Goal: Task Accomplishment & Management: Manage account settings

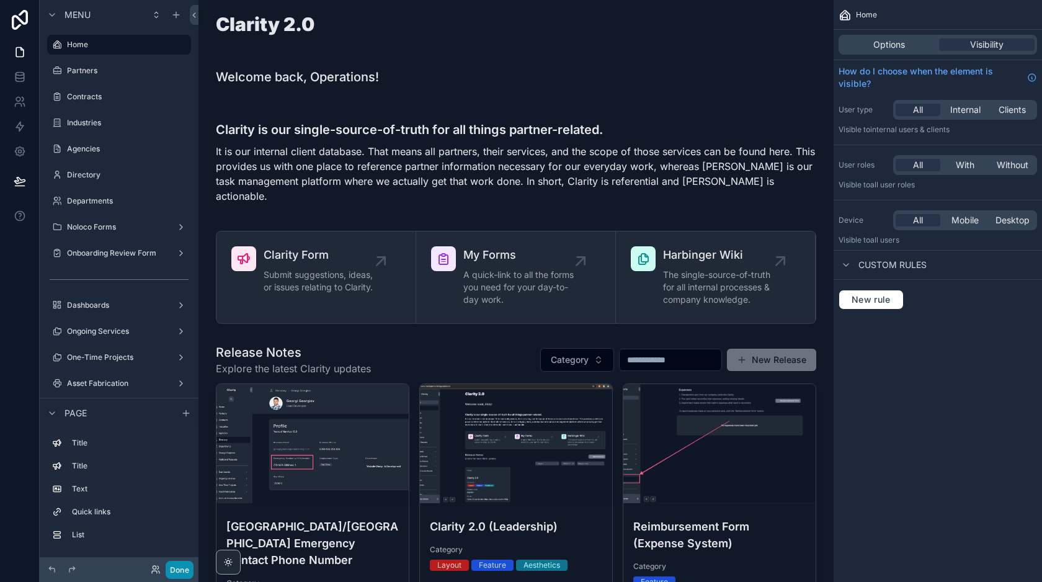
click at [182, 564] on button "Done" at bounding box center [180, 570] width 28 height 18
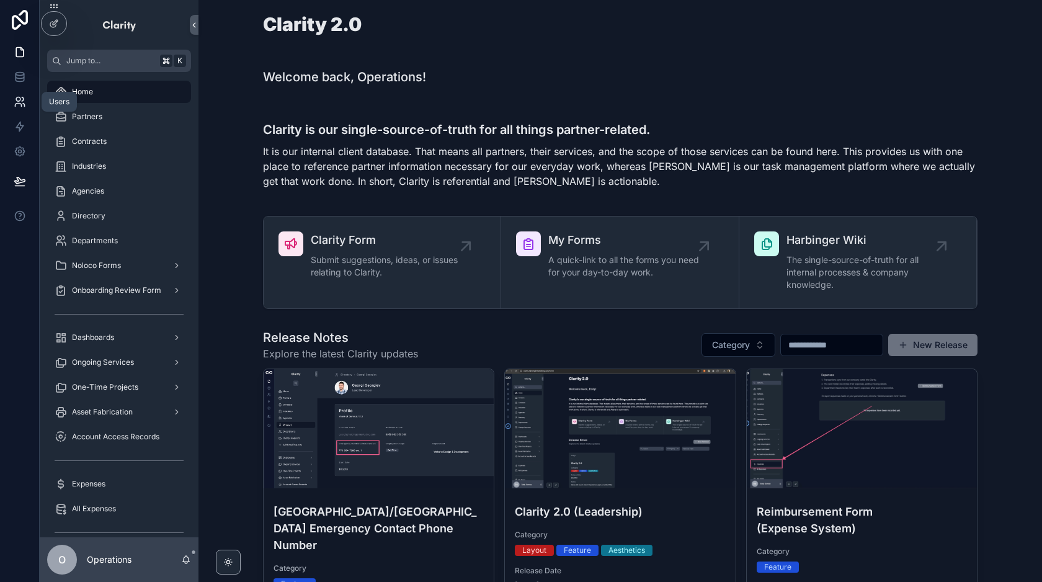
click at [26, 109] on link at bounding box center [19, 101] width 39 height 25
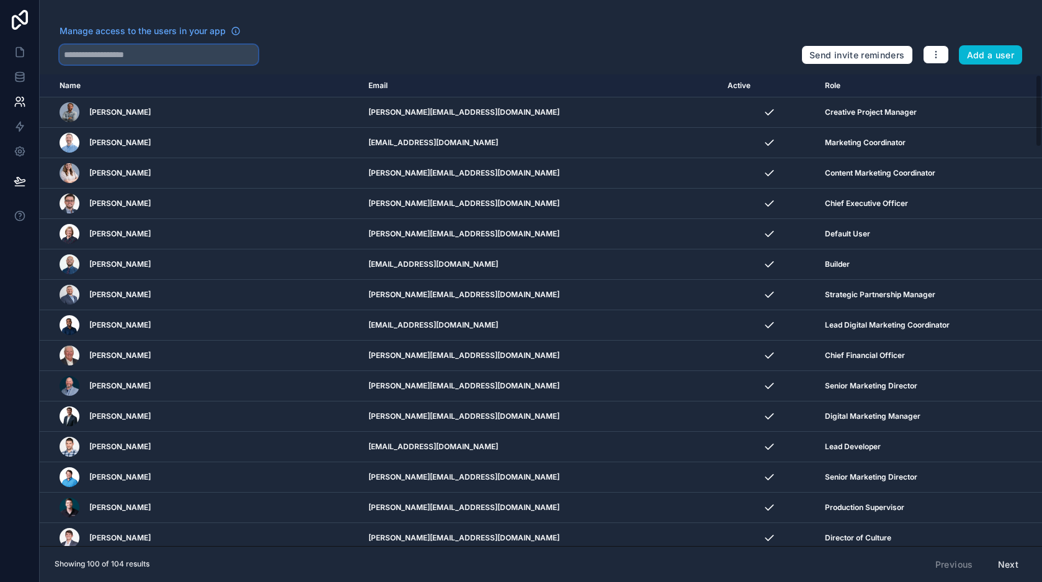
click at [168, 54] on input "text" at bounding box center [159, 55] width 199 height 20
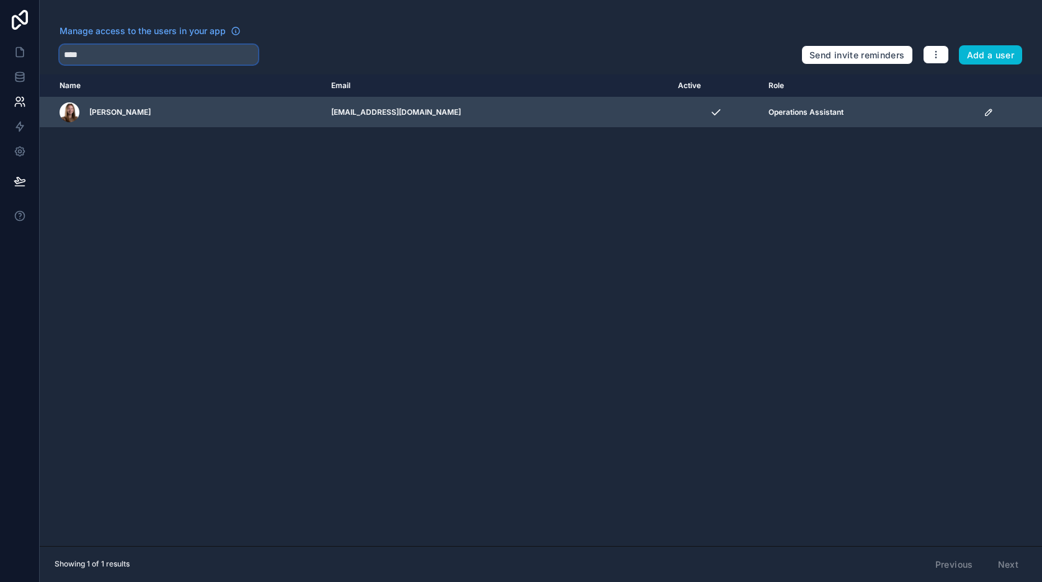
type input "****"
click at [986, 111] on icon "scrollable content" at bounding box center [989, 112] width 10 height 10
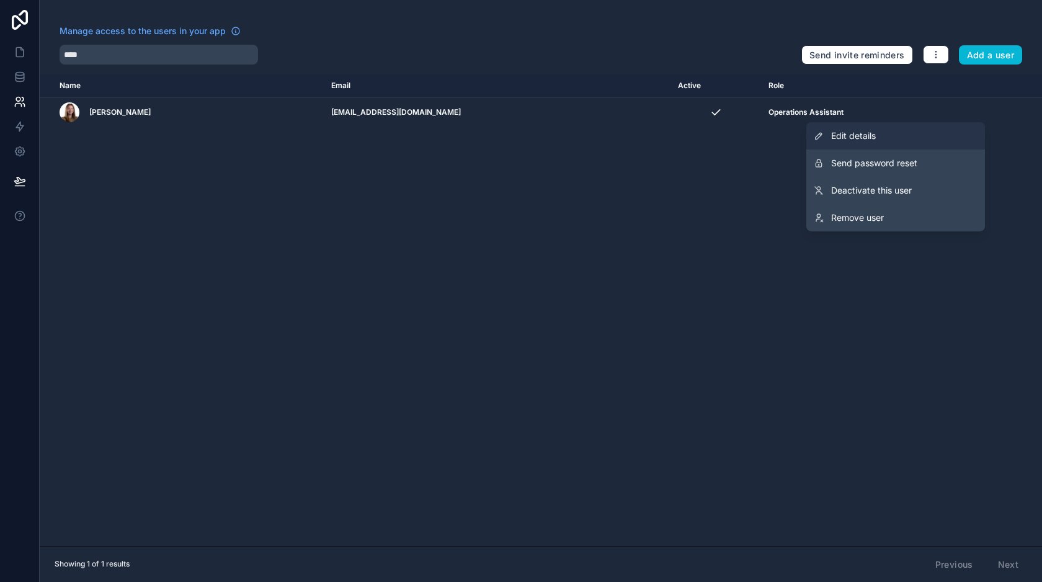
click at [847, 139] on span "Edit details" at bounding box center [853, 136] width 45 height 12
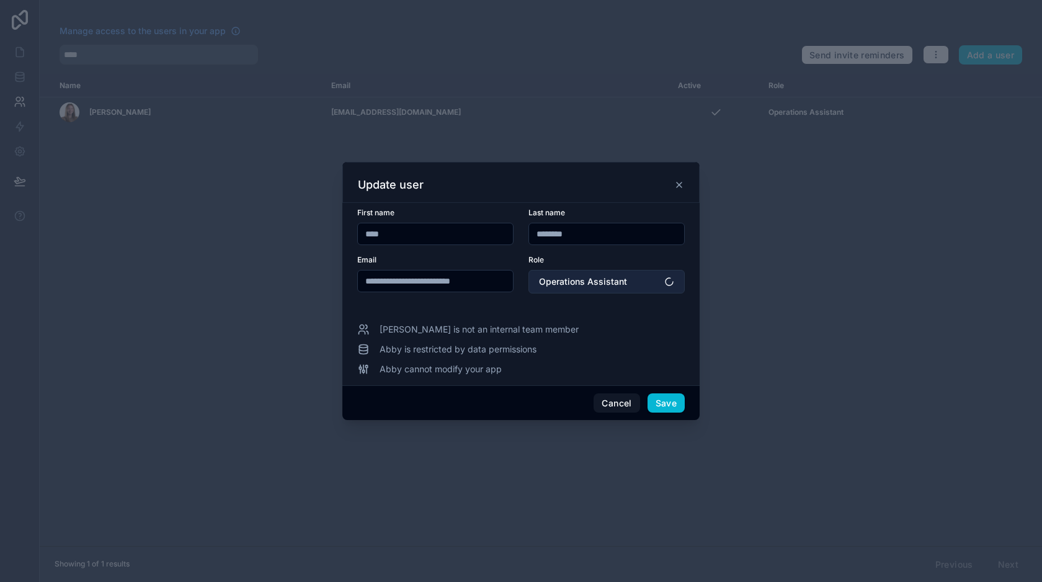
click at [579, 282] on span "Operations Assistant" at bounding box center [583, 281] width 88 height 12
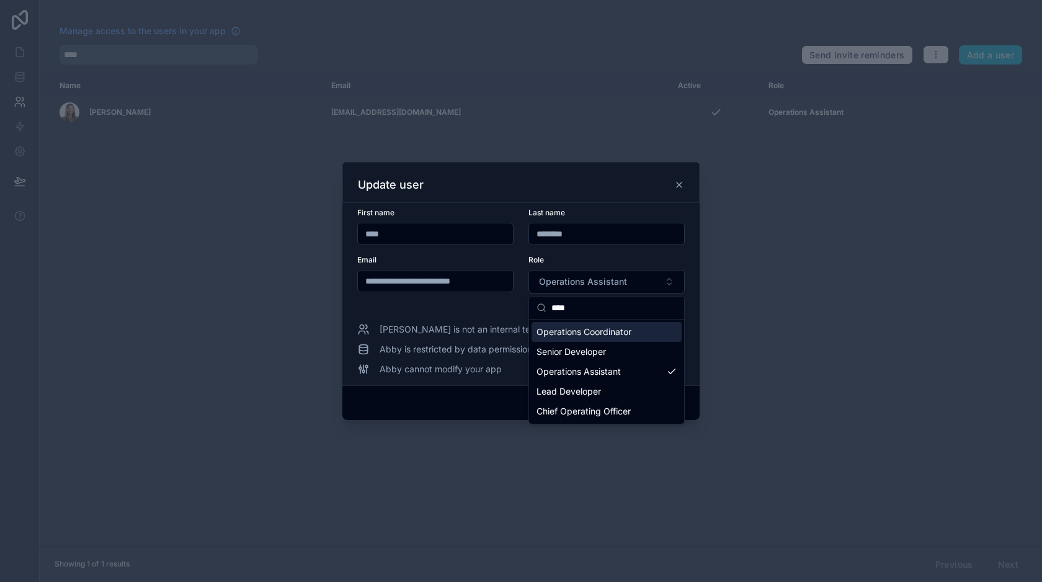
type input "****"
click at [584, 336] on span "Operations Coordinator" at bounding box center [584, 332] width 95 height 12
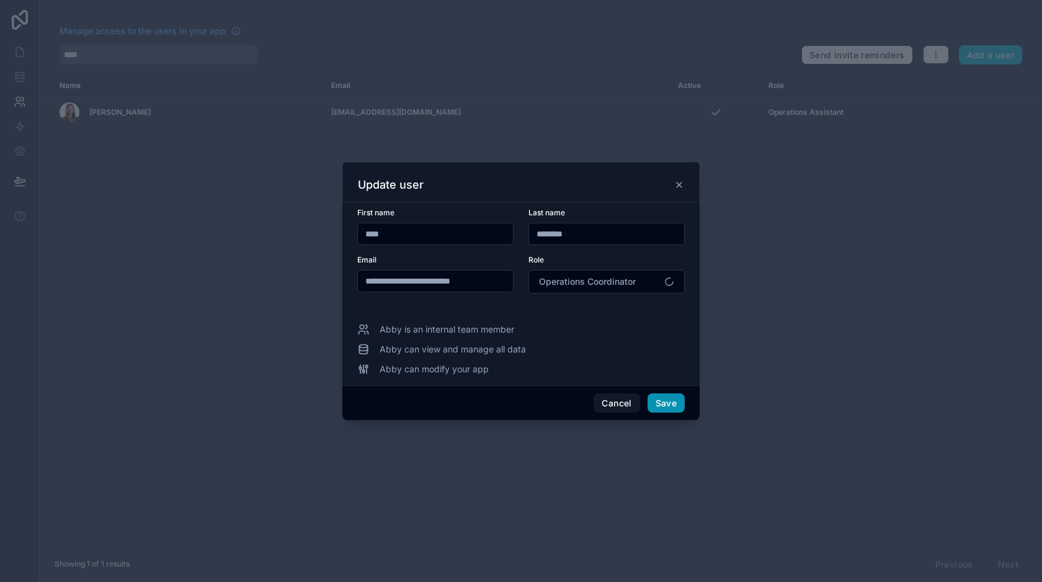
click at [666, 404] on button "Save" at bounding box center [666, 403] width 37 height 20
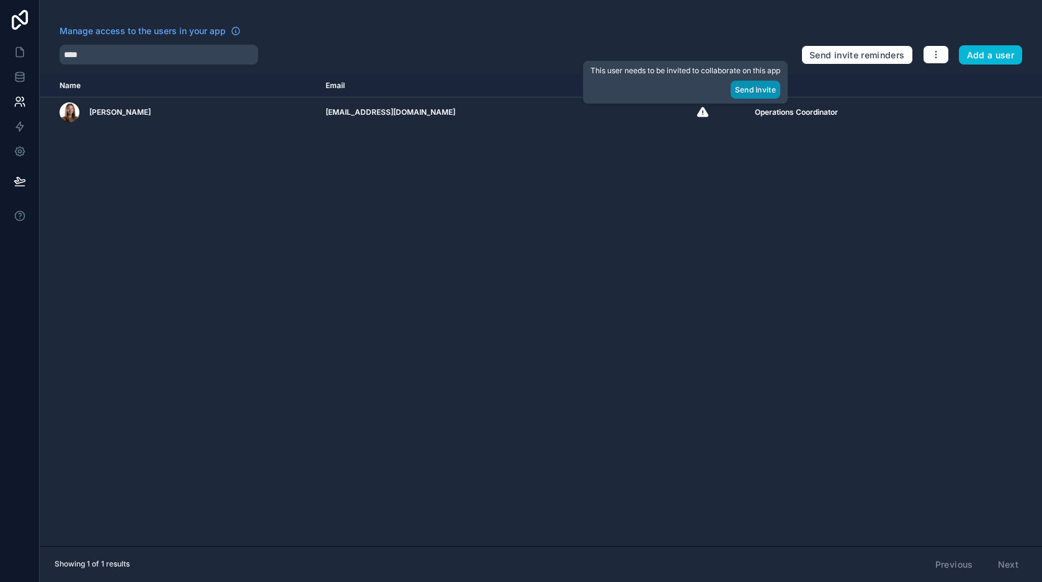
click at [750, 87] on button "Send Invite" at bounding box center [756, 90] width 50 height 18
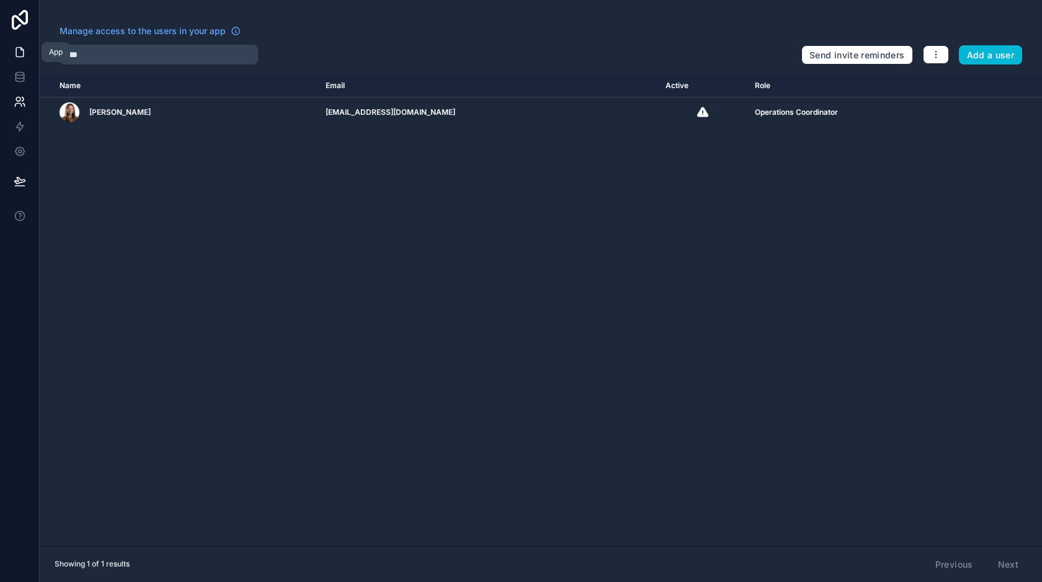
click at [19, 53] on icon at bounding box center [20, 52] width 12 height 12
